Goal: Information Seeking & Learning: Learn about a topic

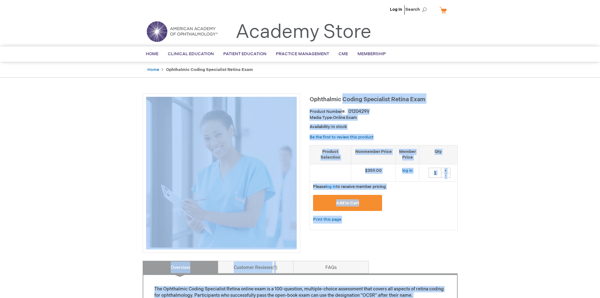
drag, startPoint x: 309, startPoint y: 98, endPoint x: 343, endPoint y: 104, distance: 34.5
click at [343, 104] on div "Ophthalmic Coding Specialist Retina Exam Product Number 0120429V Media Type: On…" at bounding box center [300, 289] width 315 height 392
click at [338, 113] on strong "Product Number" at bounding box center [328, 111] width 36 height 5
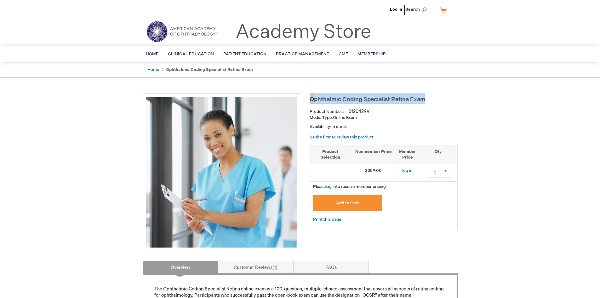
drag, startPoint x: 310, startPoint y: 99, endPoint x: 429, endPoint y: 100, distance: 118.4
click at [429, 100] on h1 "Ophthalmic Coding Specialist Retina Exam" at bounding box center [384, 98] width 148 height 10
copy span "Ophthalmic Coding Specialist Retina Exam"
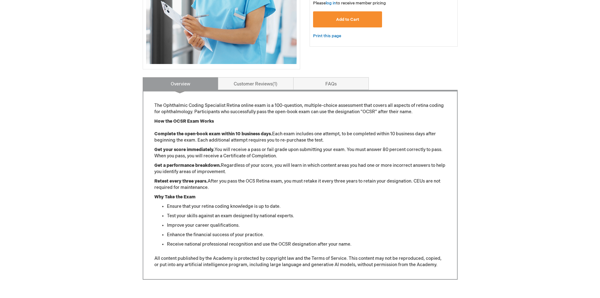
scroll to position [183, 0]
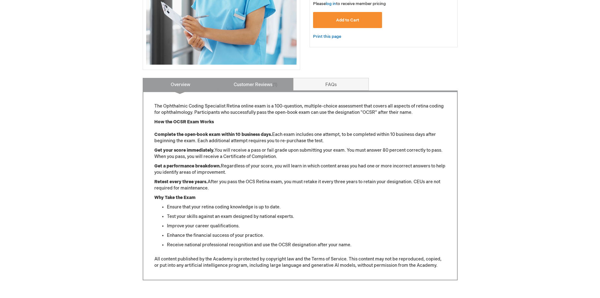
click at [260, 86] on link "Customer Reviews 1" at bounding box center [256, 84] width 76 height 13
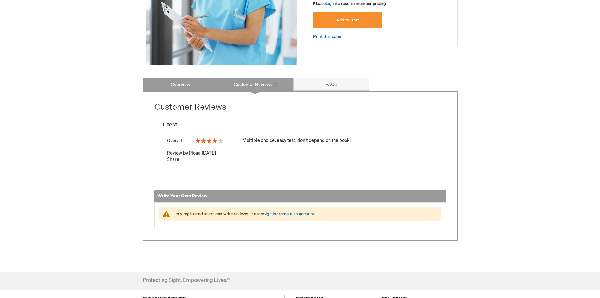
click at [188, 87] on link "Overview" at bounding box center [181, 84] width 76 height 13
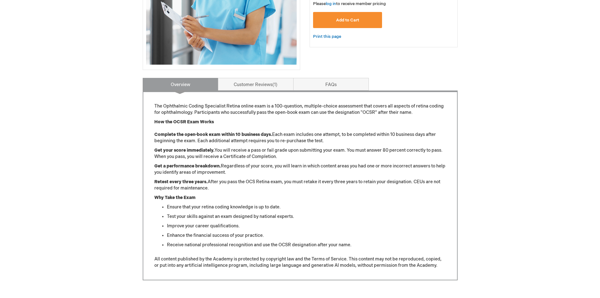
scroll to position [0, 0]
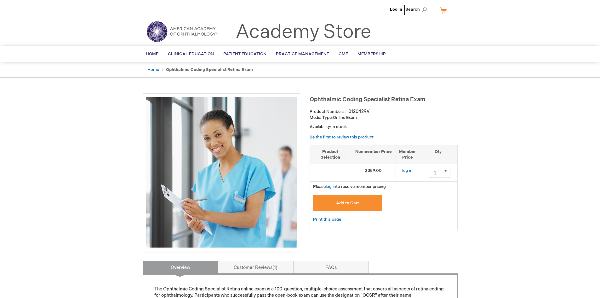
click at [124, 74] on div "Home Ophthalmic Coding Specialist Retina Exam" at bounding box center [300, 70] width 600 height 16
